Goal: Communication & Community: Connect with others

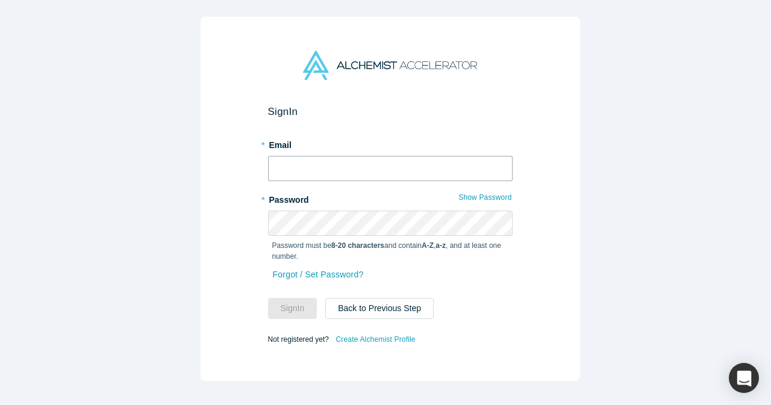
click at [374, 166] on input "text" at bounding box center [390, 168] width 245 height 25
type input "[EMAIL_ADDRESS][DOMAIN_NAME]"
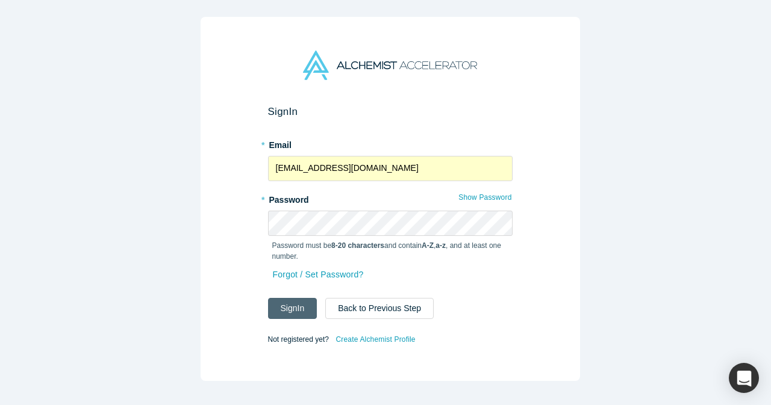
click at [286, 299] on button "Sign In" at bounding box center [292, 308] width 49 height 21
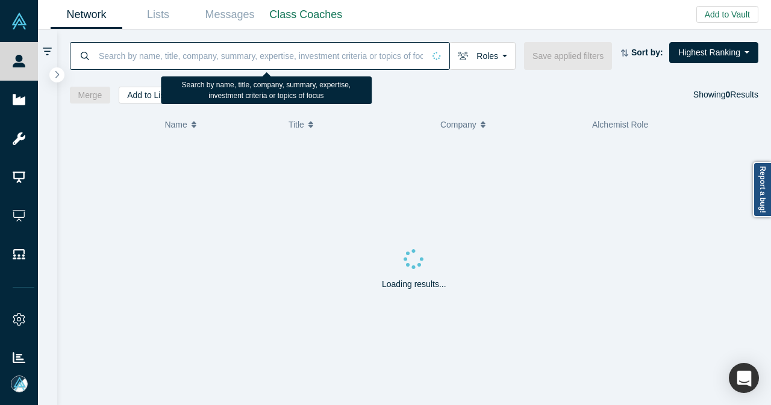
click at [317, 58] on input at bounding box center [261, 56] width 326 height 28
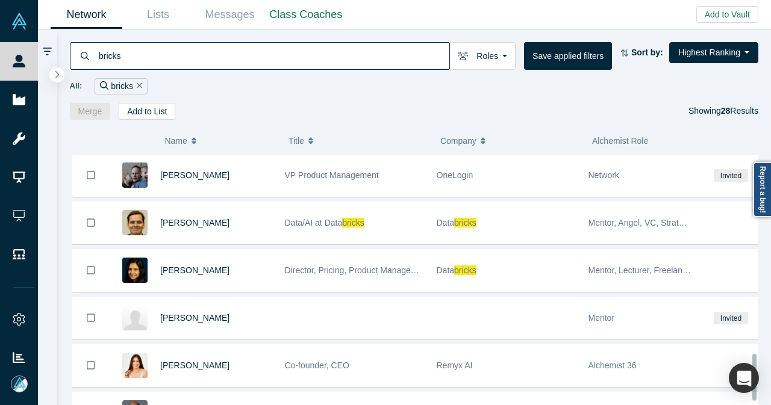
scroll to position [1089, 0]
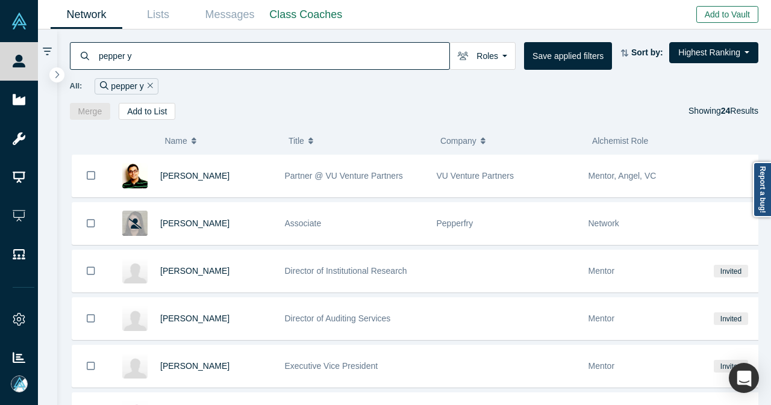
type input "pepper y"
click at [721, 14] on button "Add to Vault" at bounding box center [727, 14] width 62 height 17
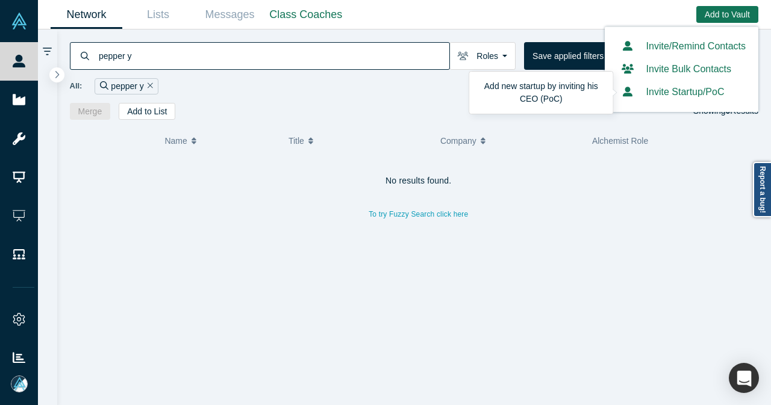
click at [679, 95] on button "Invite Startup/PoC" at bounding box center [670, 92] width 107 height 14
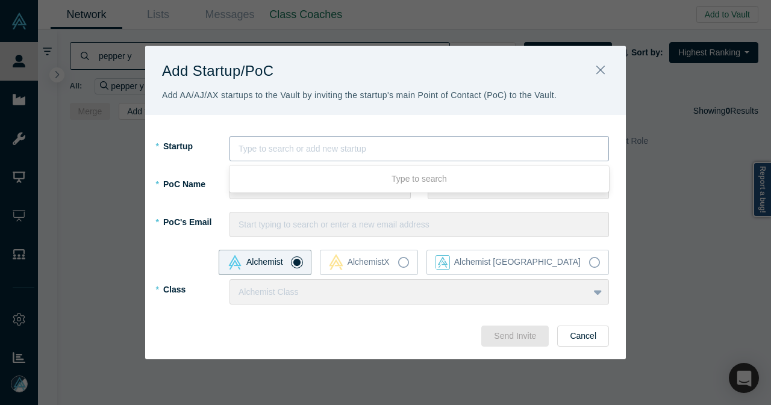
click at [496, 153] on div at bounding box center [419, 149] width 361 height 15
type input "BRICKS"
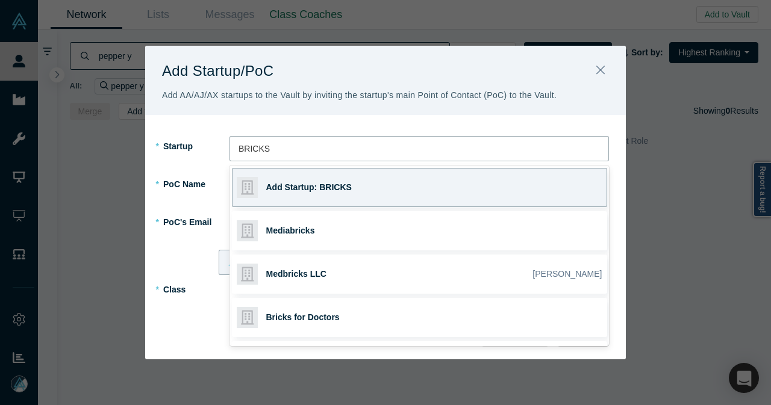
click at [343, 197] on div "Add Startup: BRICKS" at bounding box center [350, 188] width 168 height 38
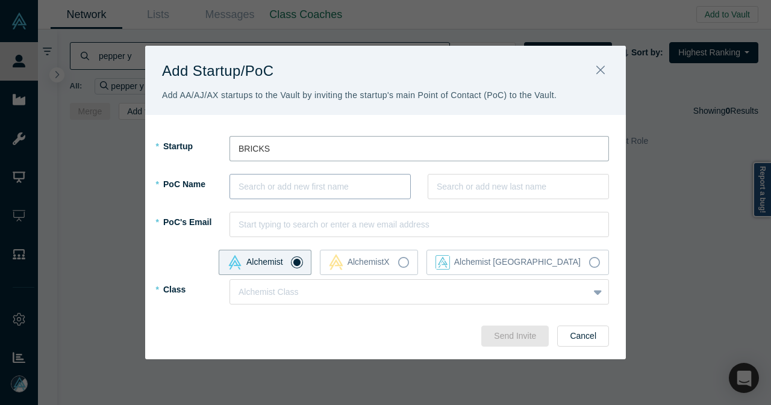
click at [345, 192] on div at bounding box center [320, 187] width 163 height 15
type input "Pepper"
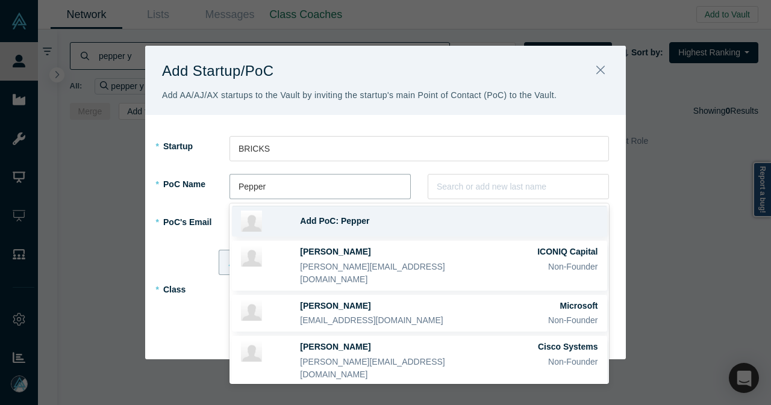
click at [417, 227] on div "Add PoC: Pepper" at bounding box center [449, 221] width 298 height 13
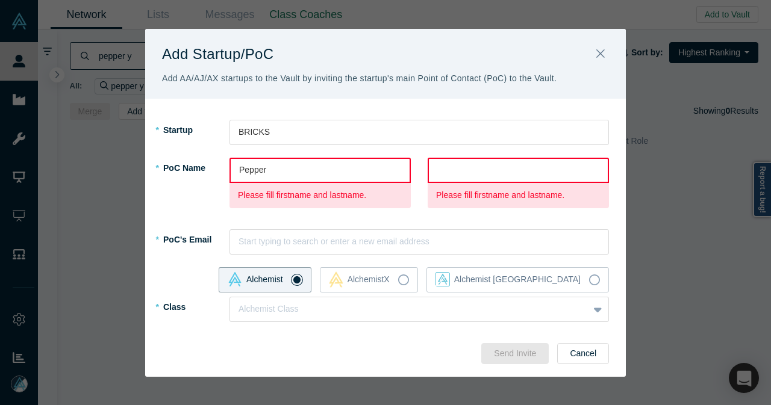
click at [454, 174] on div at bounding box center [518, 170] width 162 height 15
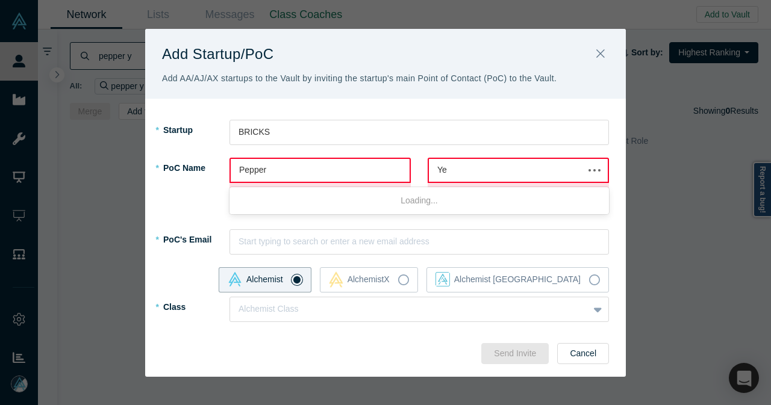
type input "[PERSON_NAME]"
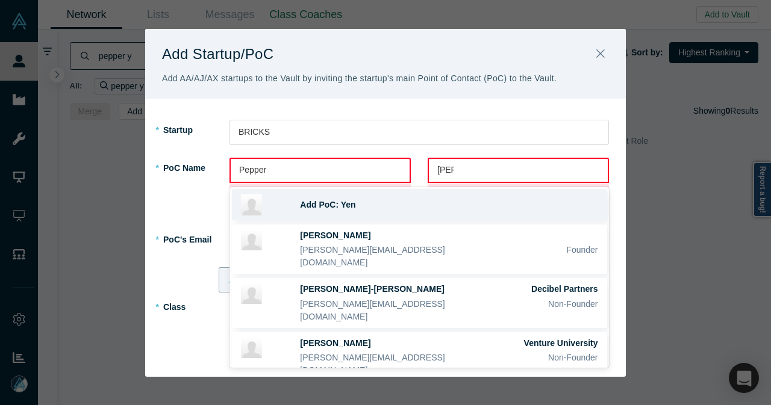
click at [361, 202] on div "Add PoC: Yen" at bounding box center [449, 205] width 298 height 13
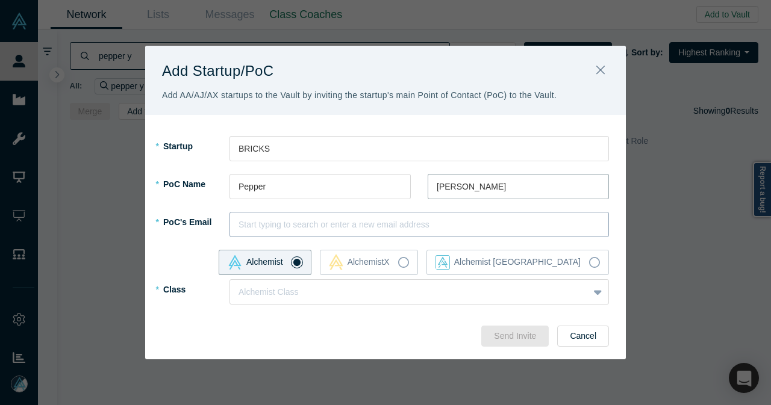
click at [283, 232] on div at bounding box center [419, 224] width 361 height 15
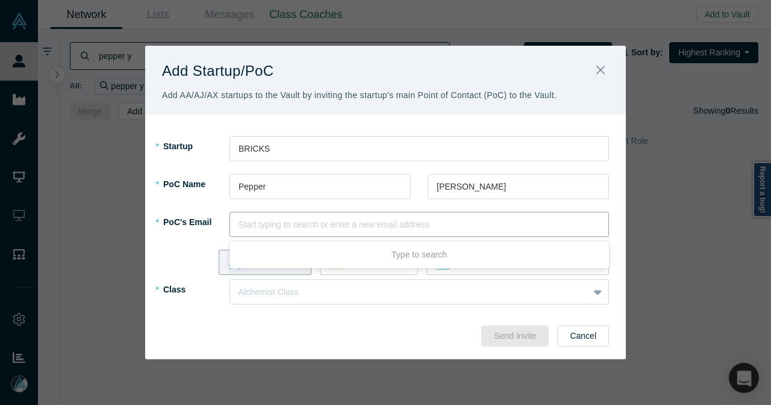
paste input "[EMAIL_ADDRESS][DOMAIN_NAME]"
type input "[EMAIL_ADDRESS][DOMAIN_NAME]"
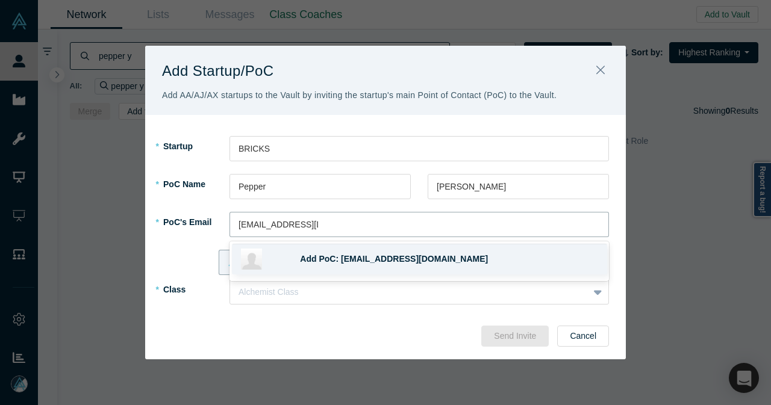
click at [318, 254] on span "Add PoC: [EMAIL_ADDRESS][DOMAIN_NAME]" at bounding box center [394, 259] width 188 height 10
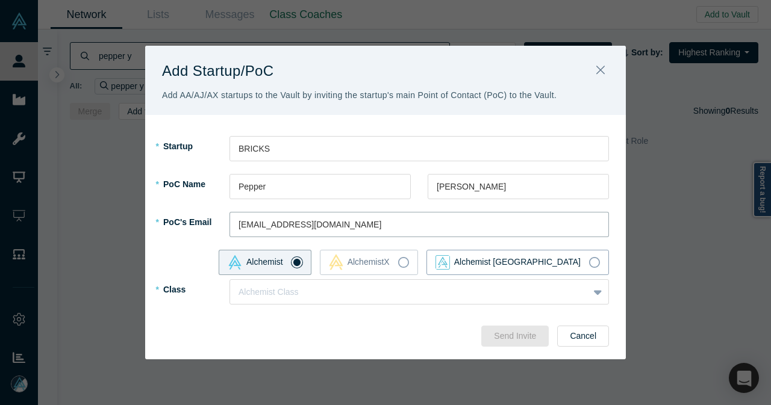
click at [594, 265] on icon at bounding box center [594, 262] width 11 height 11
click at [0, 0] on input "Alchemist [GEOGRAPHIC_DATA]" at bounding box center [0, 0] width 0 height 0
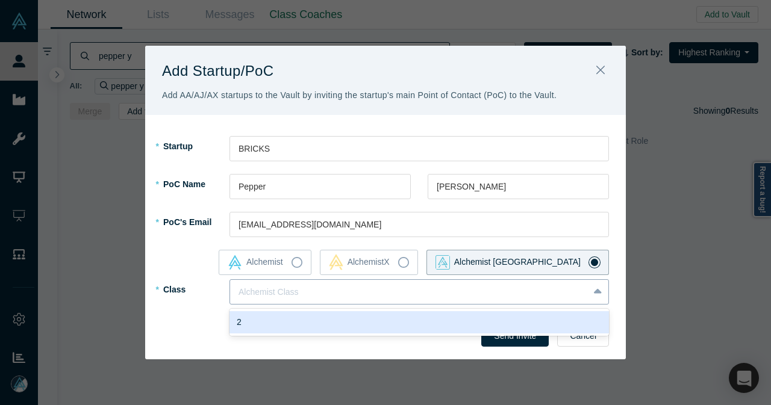
click at [292, 295] on div at bounding box center [410, 292] width 342 height 15
click at [264, 319] on div "2" at bounding box center [419, 322] width 379 height 22
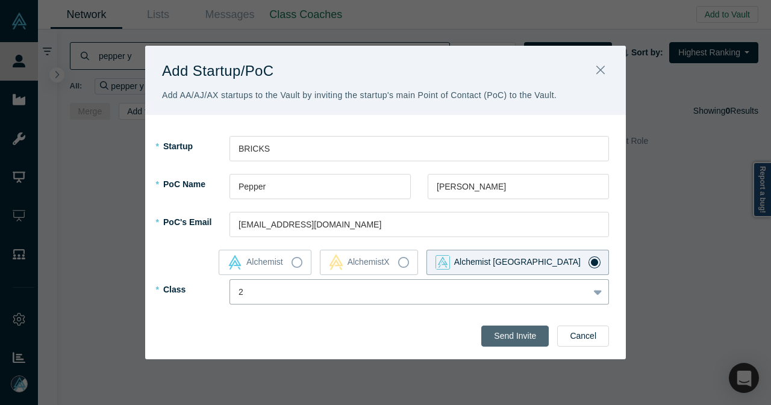
click at [537, 343] on button "Send Invite" at bounding box center [514, 336] width 67 height 21
